Goal: Task Accomplishment & Management: Manage account settings

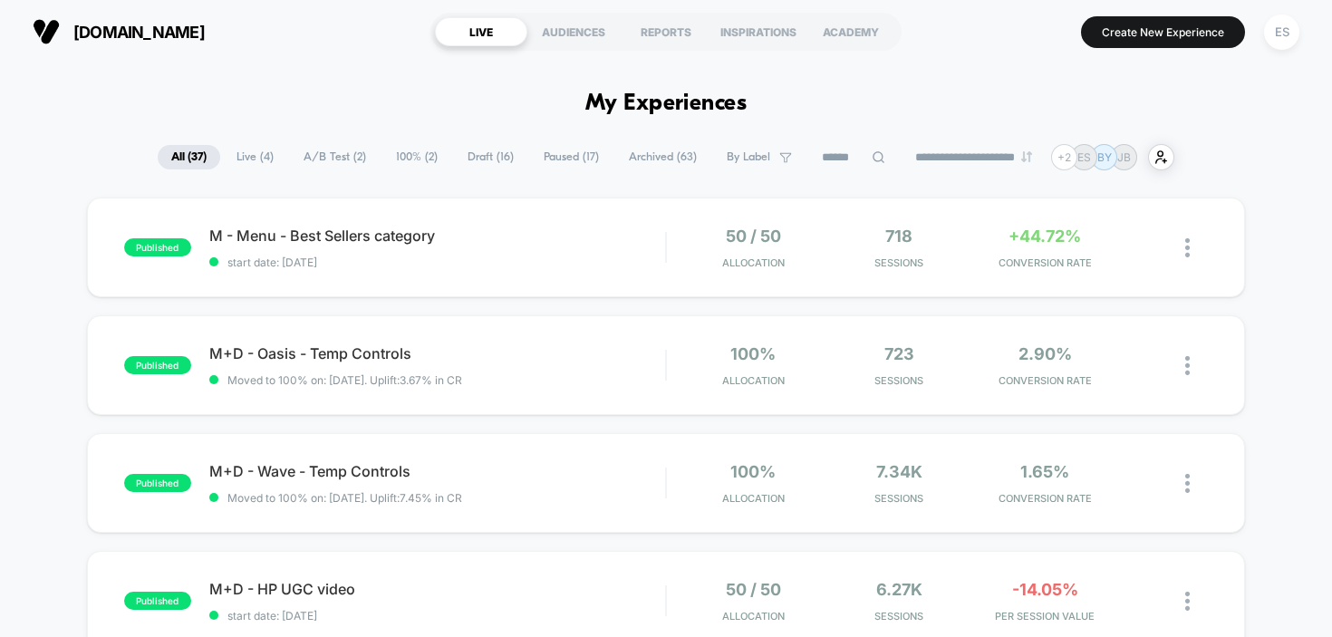
click at [261, 159] on span "Live ( 4 )" at bounding box center [255, 157] width 64 height 24
click at [411, 217] on div "published M - Menu - Best Sellers category start date: [DATE] 50 / 50 Allocatio…" at bounding box center [666, 248] width 1159 height 100
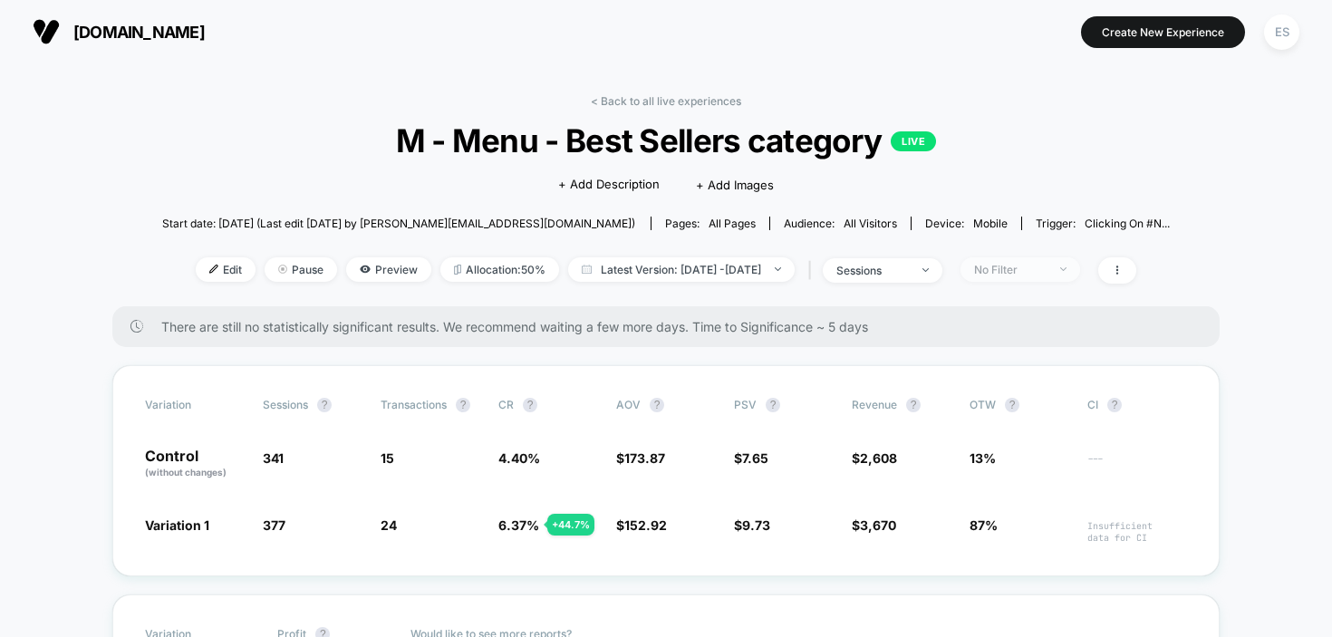
click at [1052, 261] on span "No Filter" at bounding box center [1020, 269] width 120 height 24
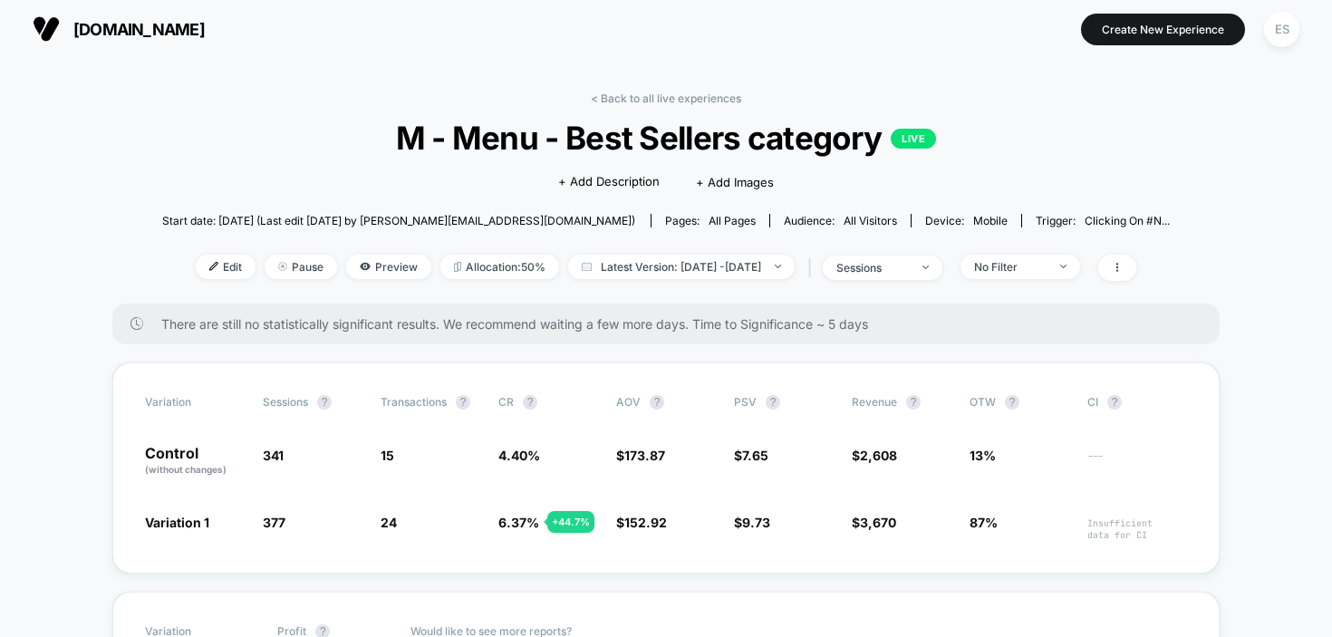
scroll to position [4, 0]
click at [631, 92] on link "< Back to all live experiences" at bounding box center [666, 98] width 150 height 14
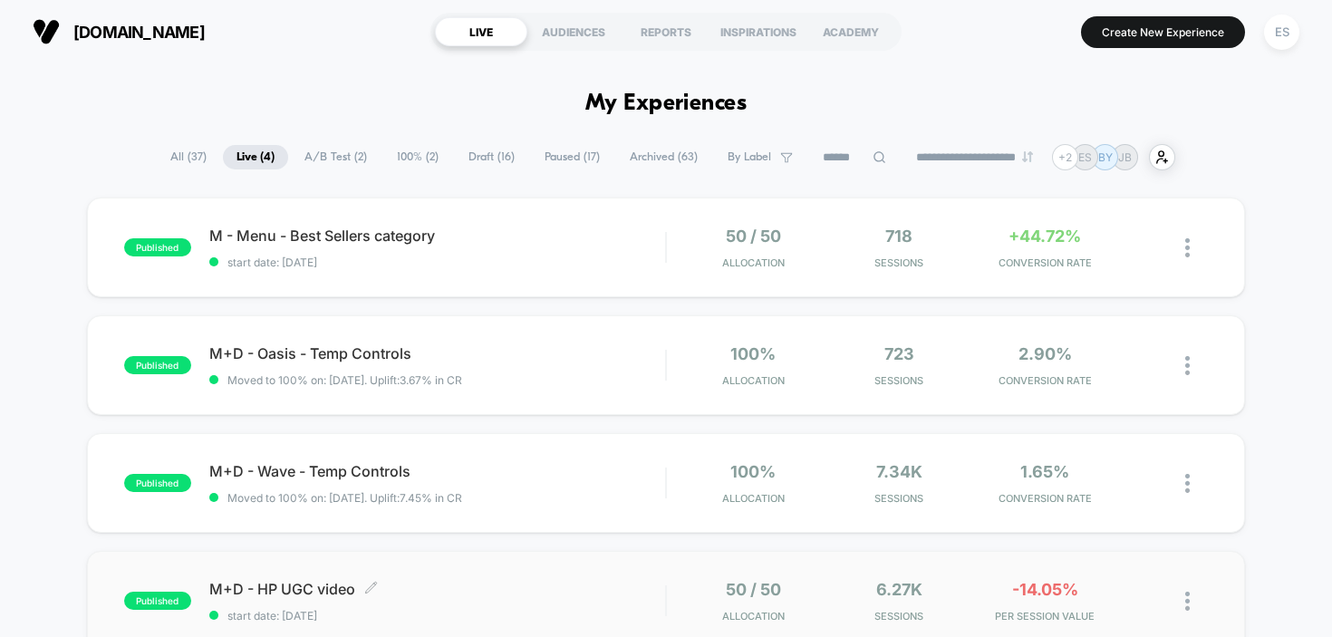
click at [304, 587] on span "M+D - HP UGC video Click to edit experience details" at bounding box center [437, 589] width 457 height 18
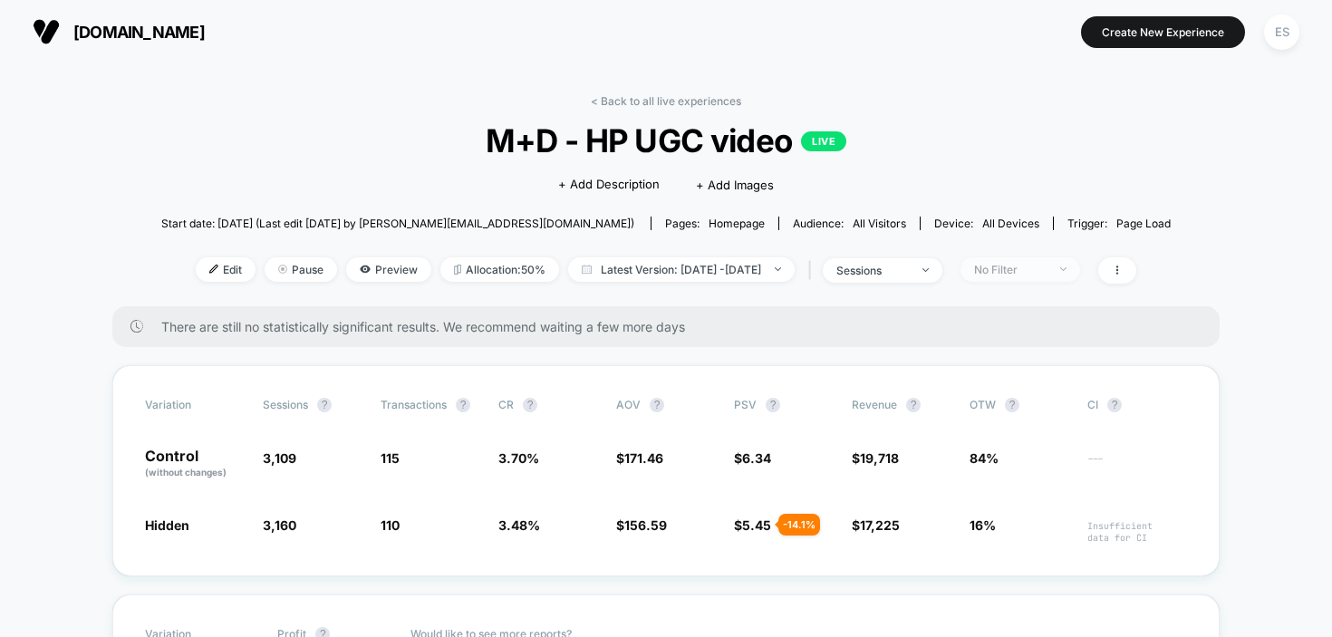
click at [1046, 275] on div "No Filter" at bounding box center [1010, 270] width 72 height 14
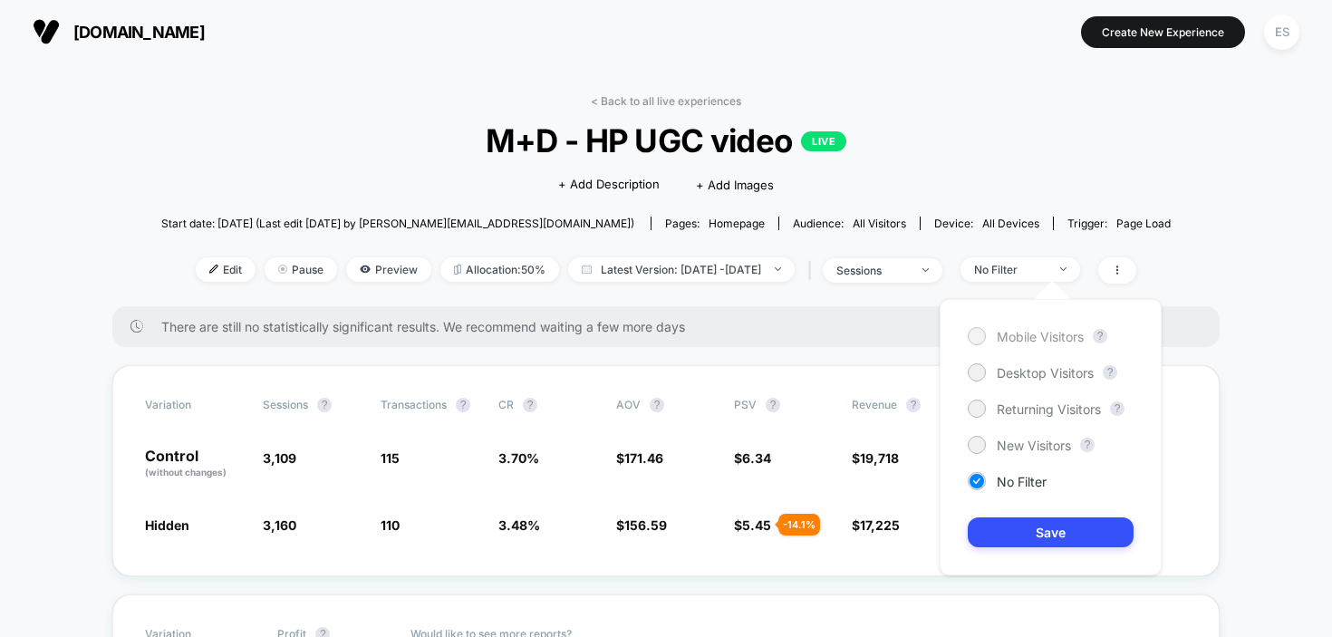
click at [1061, 334] on span "Mobile Visitors" at bounding box center [1040, 336] width 87 height 15
click at [1078, 543] on button "Save" at bounding box center [1051, 532] width 166 height 30
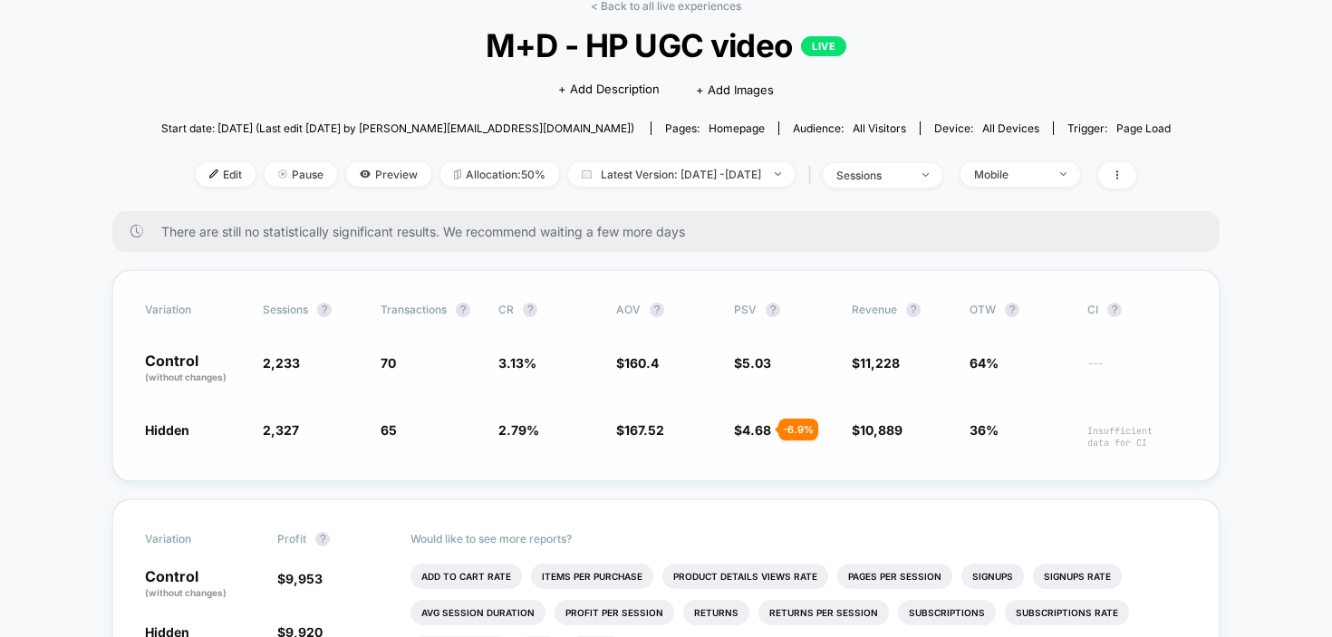
scroll to position [98, 0]
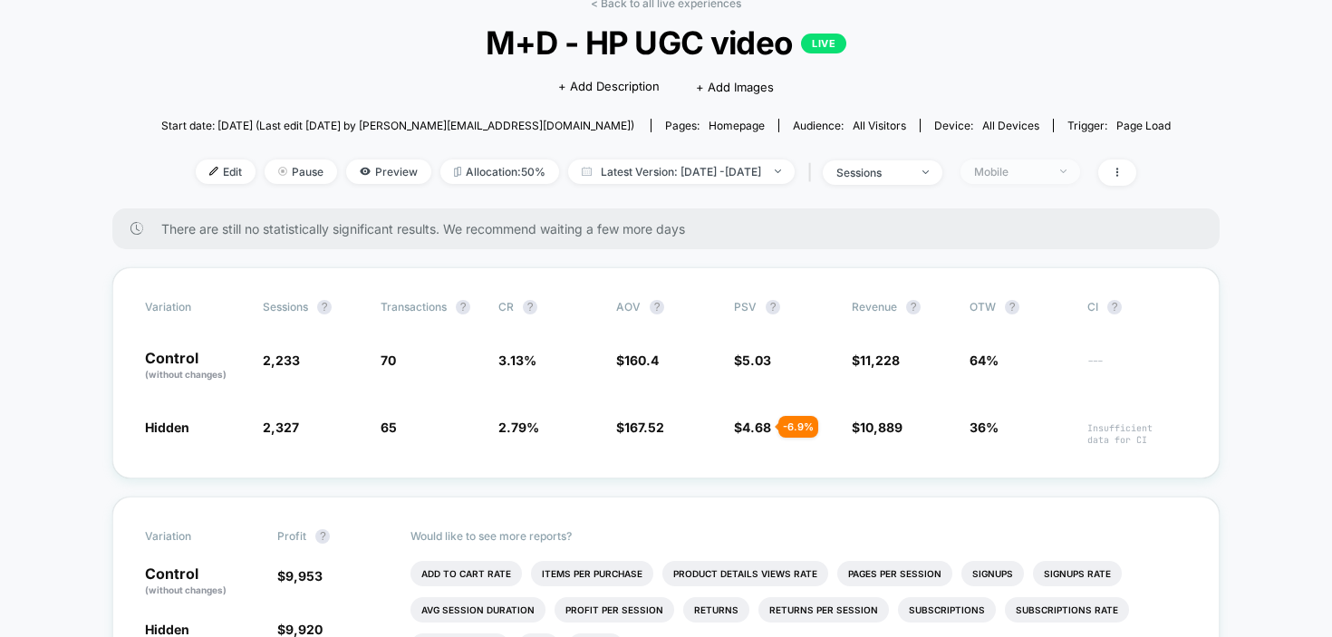
click at [1042, 177] on div "Mobile" at bounding box center [1010, 172] width 72 height 14
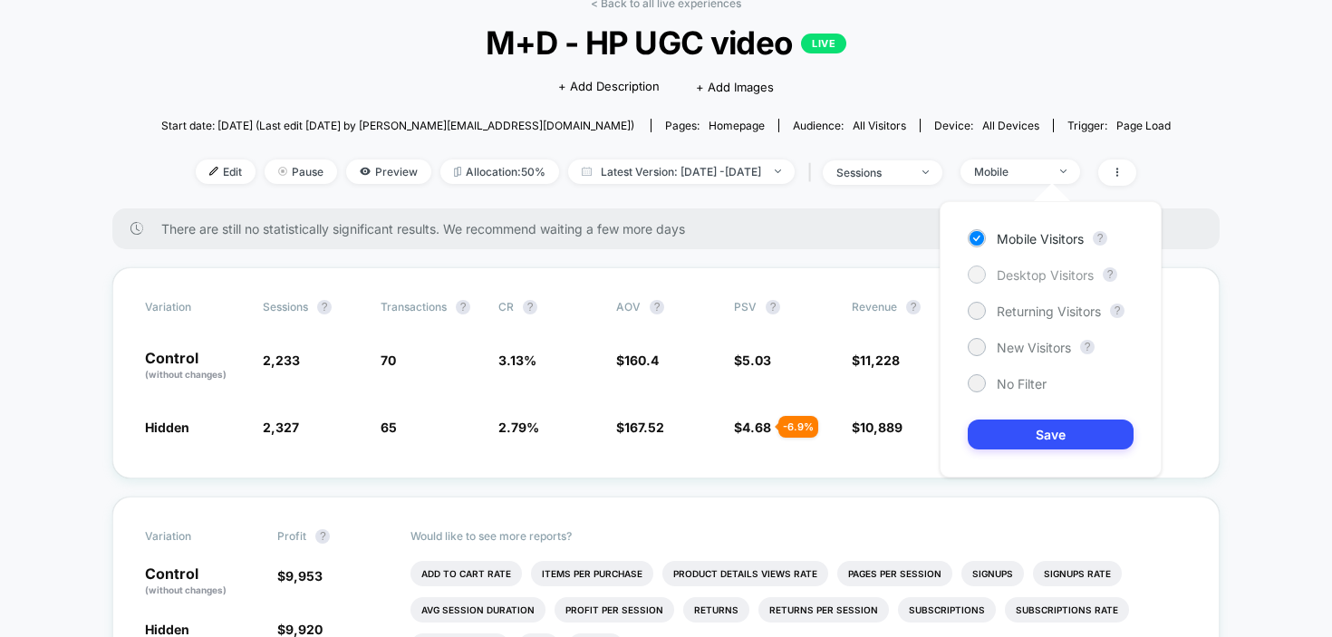
click at [1039, 283] on div "Desktop Visitors" at bounding box center [1031, 274] width 126 height 18
click at [1058, 440] on button "Save" at bounding box center [1051, 434] width 166 height 30
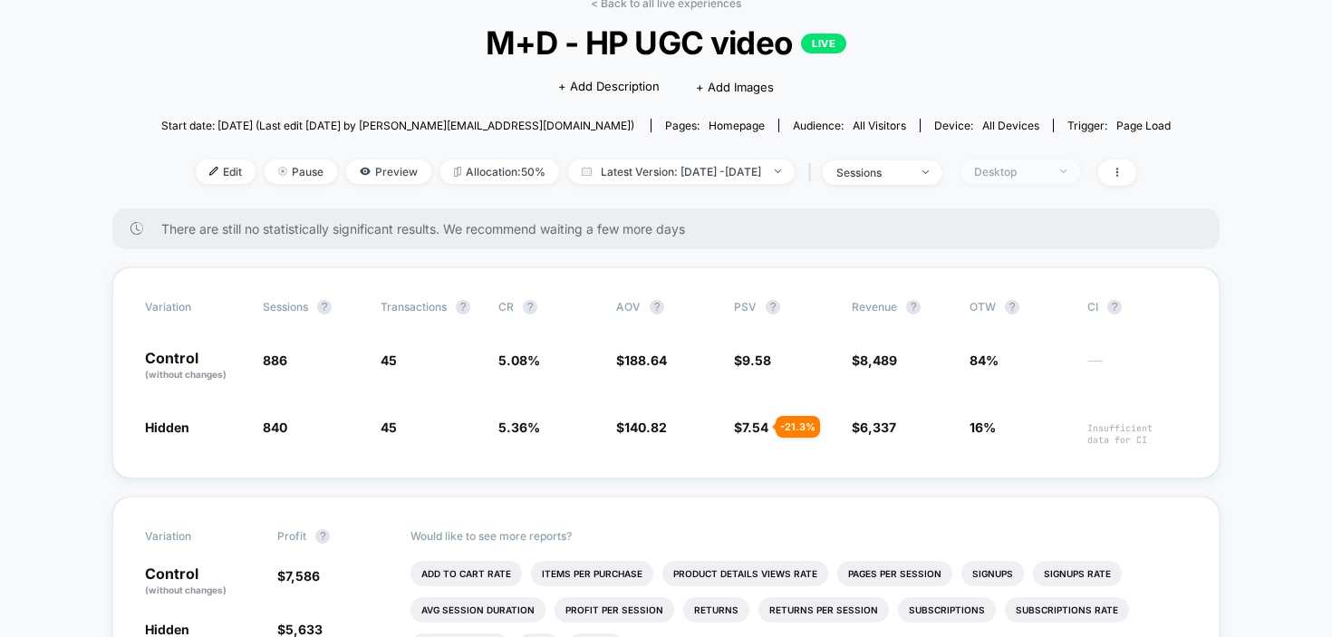
click at [1046, 174] on div "Desktop" at bounding box center [1010, 172] width 72 height 14
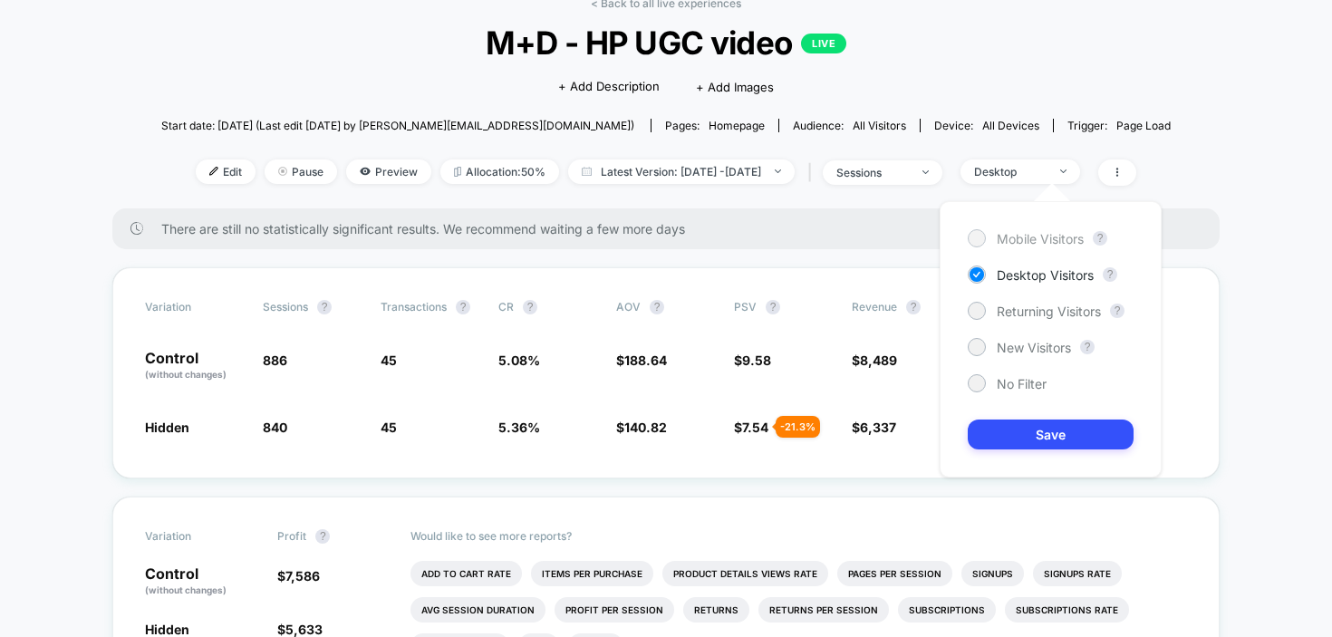
click at [1040, 237] on span "Mobile Visitors" at bounding box center [1040, 238] width 87 height 15
click at [1055, 432] on button "Save" at bounding box center [1051, 434] width 166 height 30
